Goal: Check status: Check status

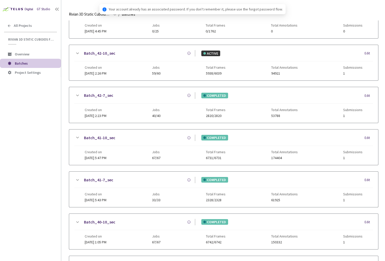
scroll to position [205, 0]
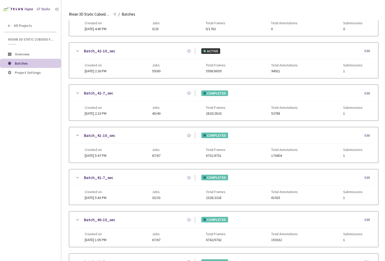
click at [92, 133] on link "Batch_41-10_sec" at bounding box center [99, 135] width 31 height 6
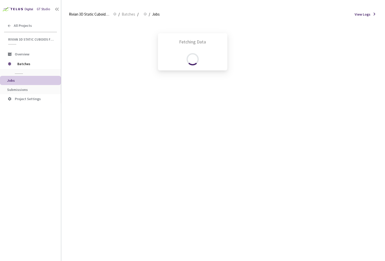
click at [32, 91] on div "Fetching Data" at bounding box center [192, 130] width 385 height 261
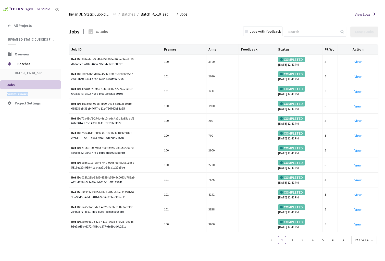
click at [32, 91] on li "Submissions" at bounding box center [30, 93] width 61 height 9
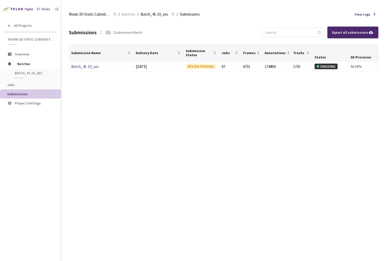
click at [141, 145] on div "Submissions 1 Submission Batch Export all submissions Submission Name Delivery …" at bounding box center [224, 140] width 310 height 241
click at [84, 69] on td "Batch_41-10_sec" at bounding box center [101, 67] width 65 height 10
click at [81, 67] on link "Batch_41-10_sec" at bounding box center [85, 66] width 28 height 5
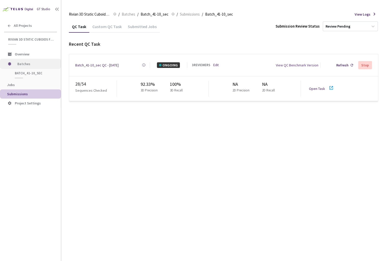
click at [30, 64] on span "Batches" at bounding box center [34, 64] width 35 height 10
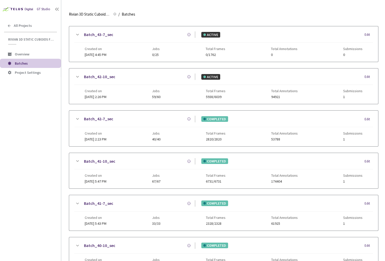
scroll to position [127, 0]
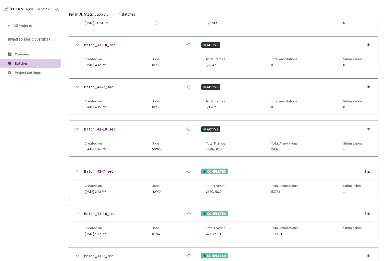
click at [99, 168] on link "Batch_42-7_sec" at bounding box center [98, 171] width 29 height 6
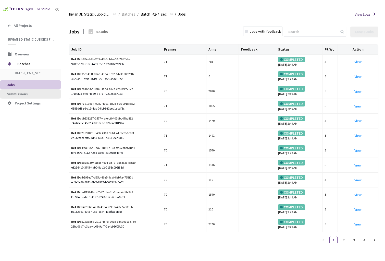
click at [27, 94] on span "Submissions" at bounding box center [32, 94] width 50 height 4
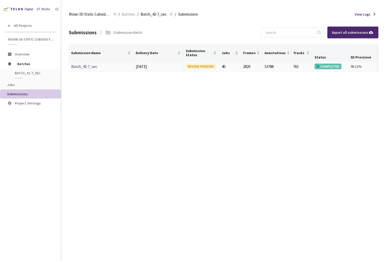
click at [82, 66] on link "Batch_42-7_sec" at bounding box center [84, 66] width 26 height 5
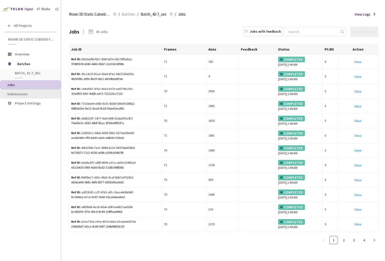
click at [40, 94] on span "Submissions" at bounding box center [32, 94] width 50 height 4
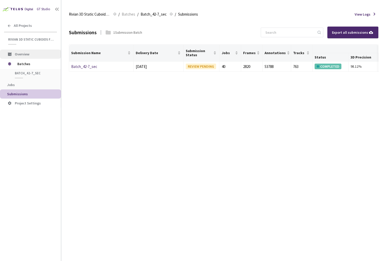
click at [29, 58] on li "Overview" at bounding box center [30, 54] width 61 height 9
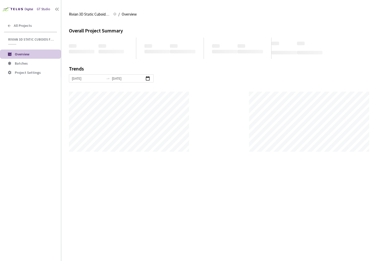
scroll to position [261, 385]
click at [31, 64] on span "Batches" at bounding box center [36, 63] width 42 height 4
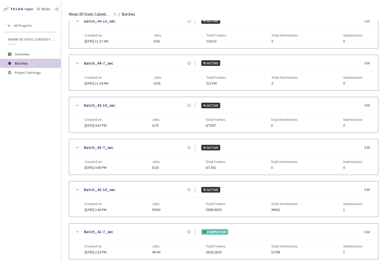
scroll to position [78, 0]
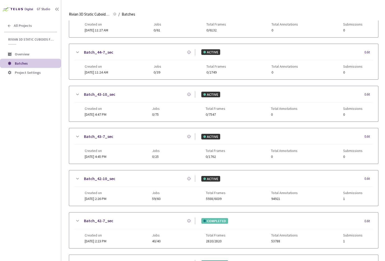
click at [96, 175] on link "Batch_42-10_sec" at bounding box center [99, 178] width 31 height 6
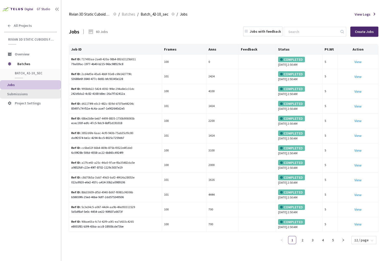
click at [34, 95] on span "Submissions" at bounding box center [32, 94] width 50 height 4
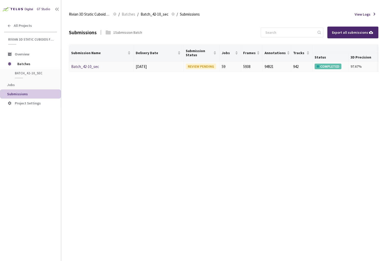
click at [87, 64] on div "Batch_42-10_sec" at bounding box center [98, 67] width 54 height 6
click at [89, 64] on link "Batch_42-10_sec" at bounding box center [85, 66] width 28 height 5
